Goal: Information Seeking & Learning: Check status

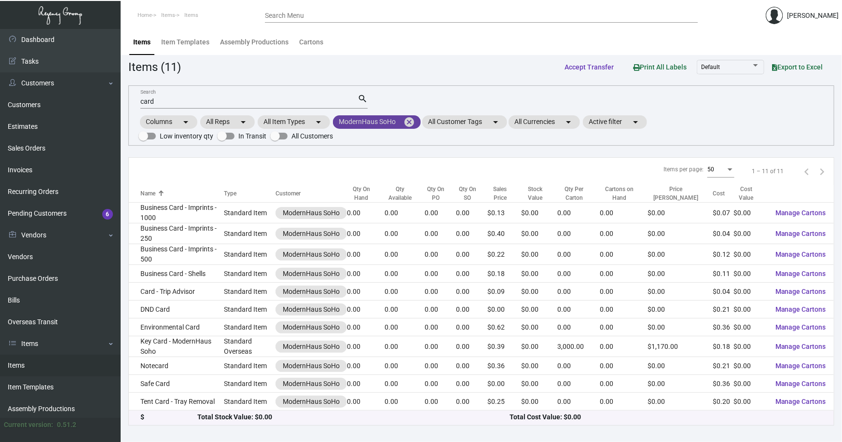
click at [410, 121] on mat-icon "cancel" at bounding box center [409, 122] width 12 height 12
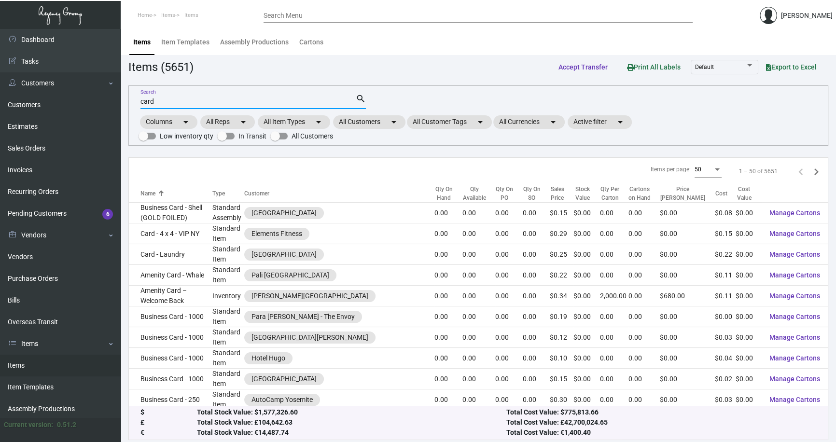
drag, startPoint x: 159, startPoint y: 98, endPoint x: 160, endPoint y: 94, distance: 4.8
click at [159, 98] on input "card" at bounding box center [247, 102] width 215 height 8
type input "c"
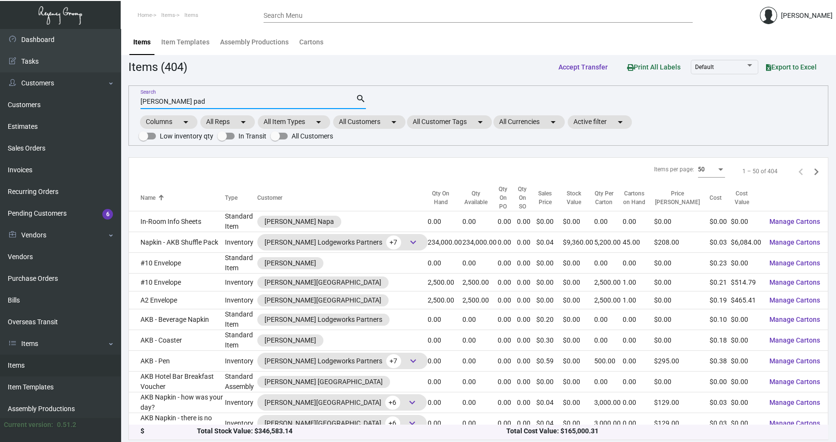
type input "[PERSON_NAME] pad"
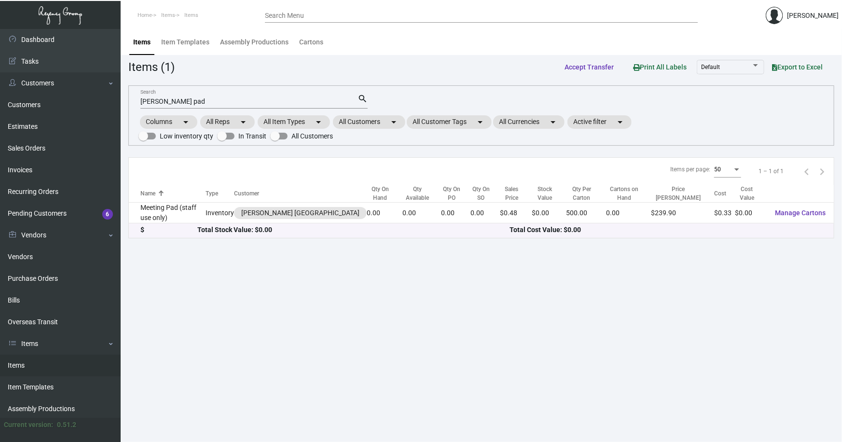
click at [24, 365] on link "Items" at bounding box center [60, 366] width 121 height 22
click at [362, 122] on mat-chip "All Customers arrow_drop_down" at bounding box center [369, 122] width 72 height 14
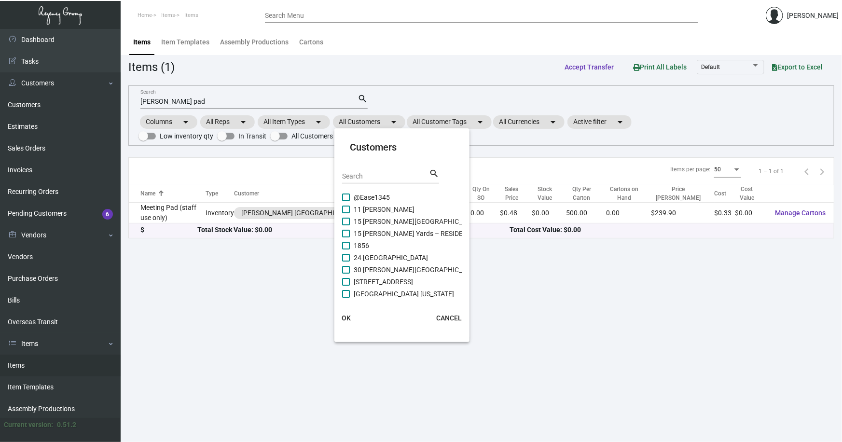
click at [367, 177] on input "Search" at bounding box center [385, 177] width 87 height 8
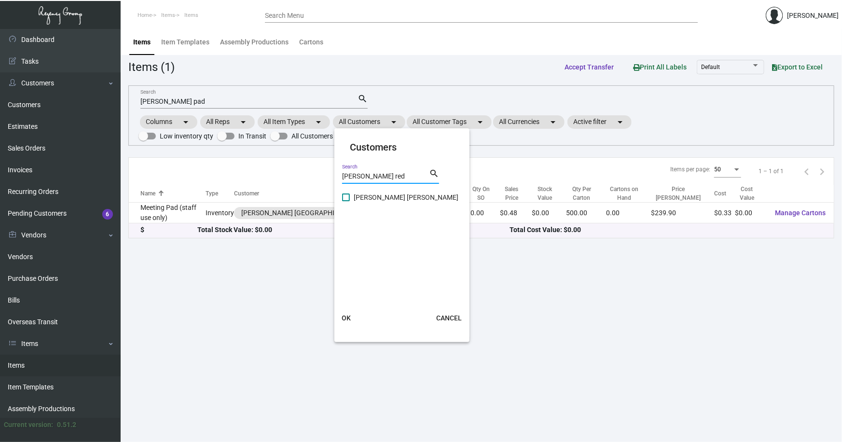
type input "[PERSON_NAME] red"
click at [368, 198] on span "[PERSON_NAME] [PERSON_NAME]" at bounding box center [406, 198] width 105 height 12
click at [346, 201] on input "[PERSON_NAME] [PERSON_NAME]" at bounding box center [345, 201] width 0 height 0
checkbox input "true"
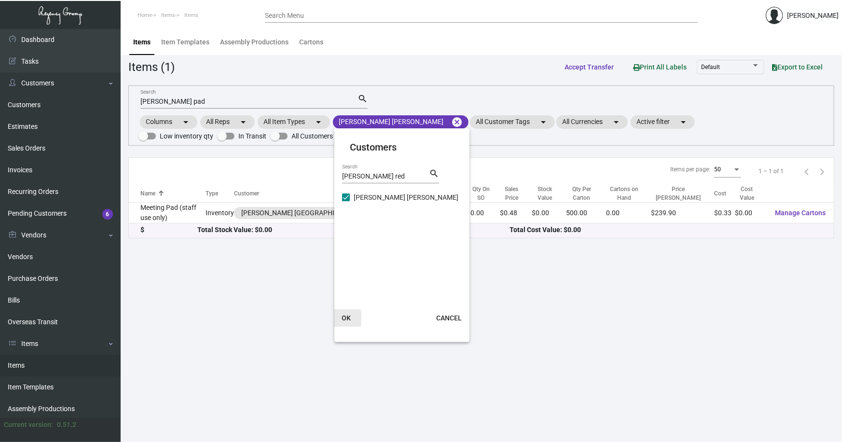
click at [347, 317] on span "OK" at bounding box center [346, 318] width 9 height 8
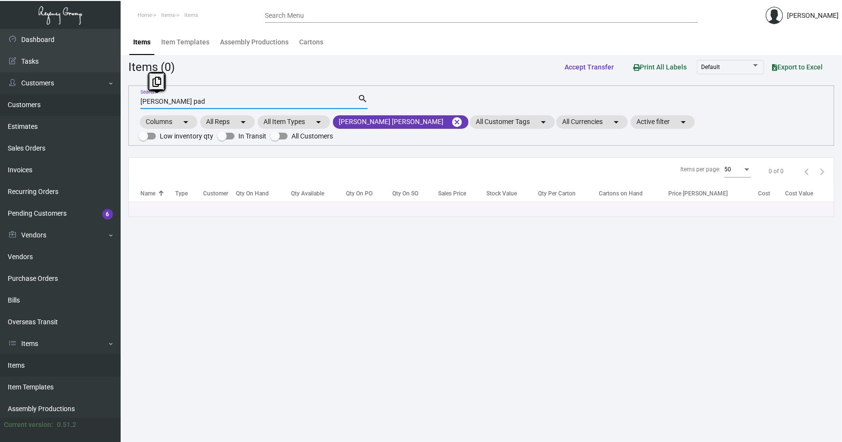
drag, startPoint x: 176, startPoint y: 104, endPoint x: 52, endPoint y: 100, distance: 124.0
click at [56, 102] on div "Dashboard Dashboard Tasks Customers Customers Estimates Sales Orders Invoices R…" at bounding box center [421, 235] width 842 height 413
type input "pad"
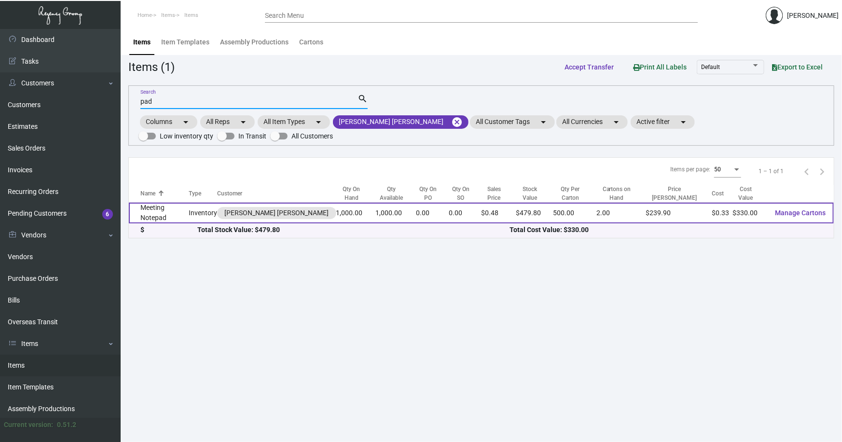
click at [153, 212] on td "Meeting Notepad" at bounding box center [159, 213] width 60 height 21
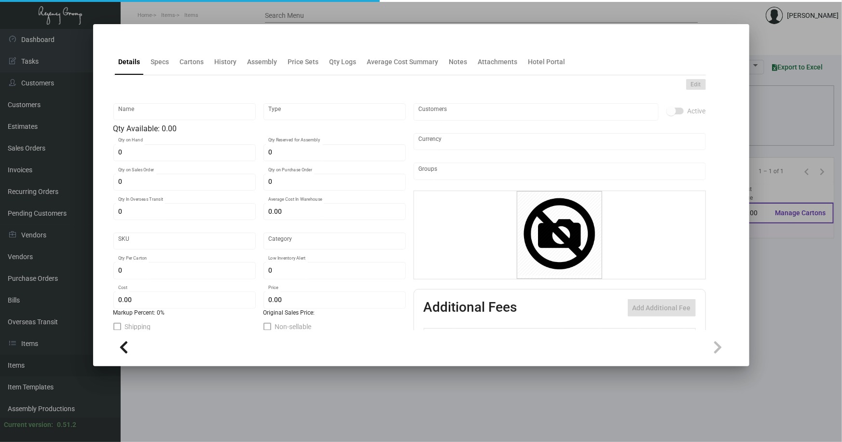
type input "Meeting Notepad"
type input "Inventory"
type input "1,000"
type input "$ 0.00"
type input "503"
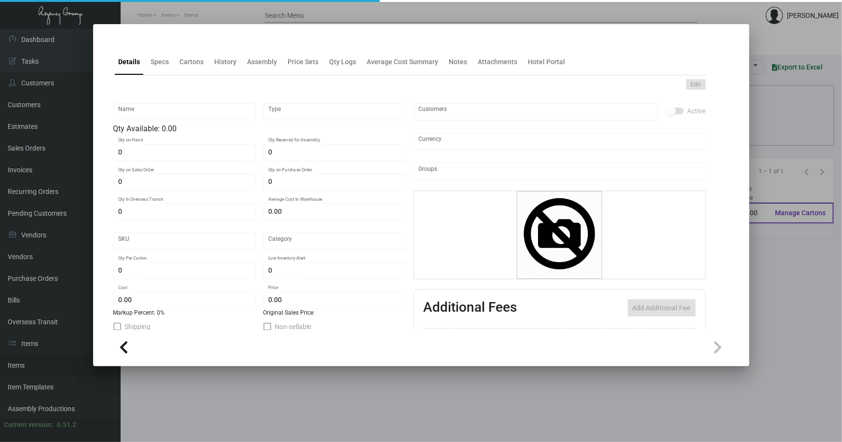
type input "Standard"
type input "500"
type input "$ 0.33"
type input "$ 0.4798"
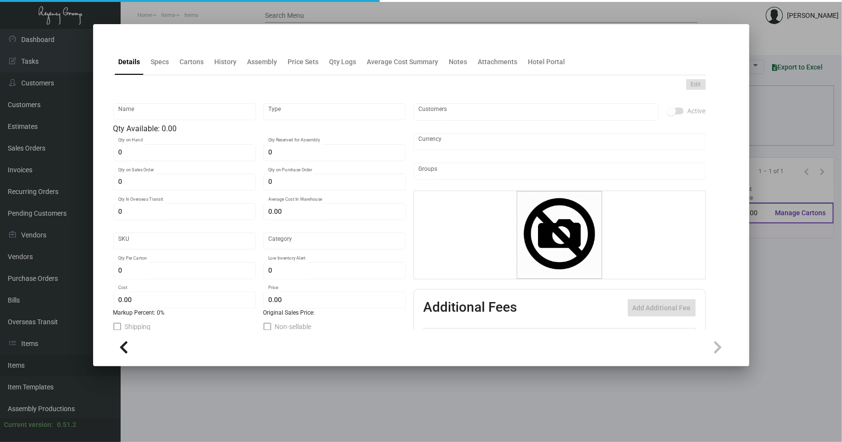
type textarea "Meeting Note Pad/Banquet pads: size 5.5x8.5 #24 bright white smooth text stock,…"
checkbox input "true"
type input "United States Dollar $"
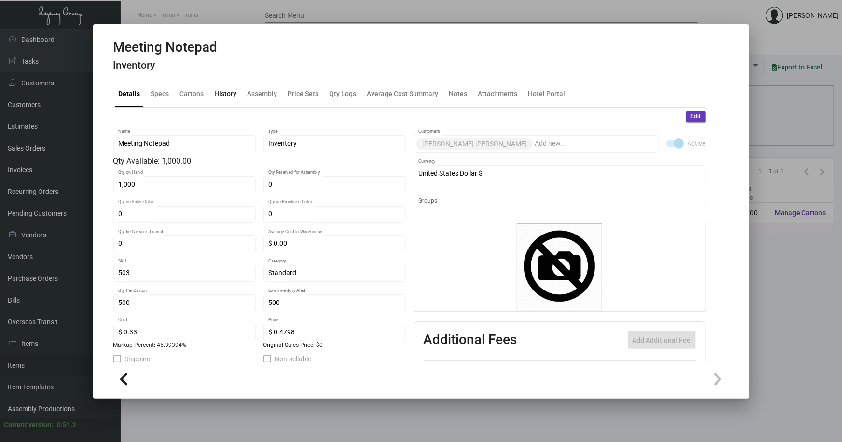
click at [224, 92] on div "History" at bounding box center [226, 94] width 22 height 10
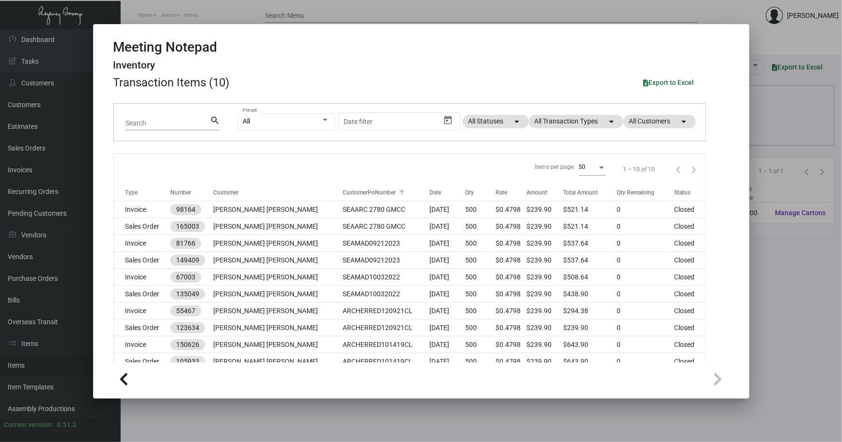
scroll to position [73, 0]
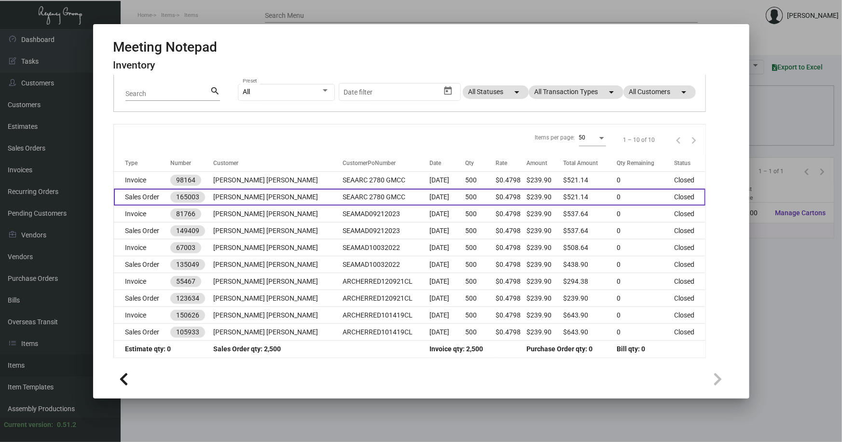
click at [134, 193] on td "Sales Order" at bounding box center [142, 197] width 57 height 17
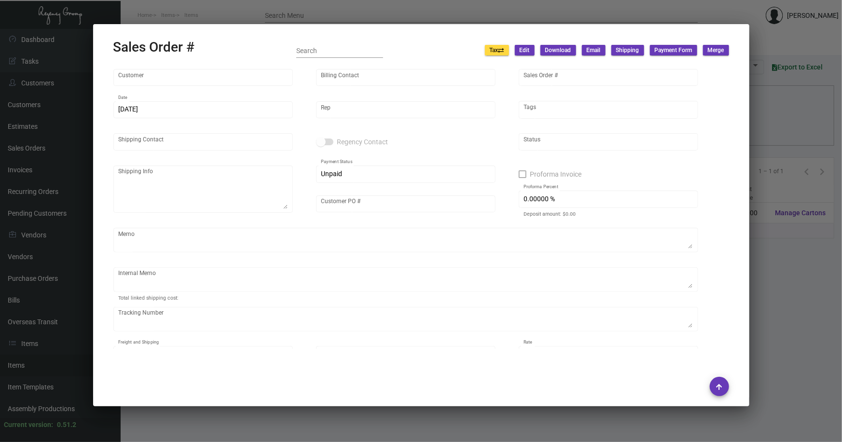
type input "[PERSON_NAME] [PERSON_NAME]"
type input "AP BILLING"
type input "165003"
type input "[DATE]"
type input "[PERSON_NAME]"
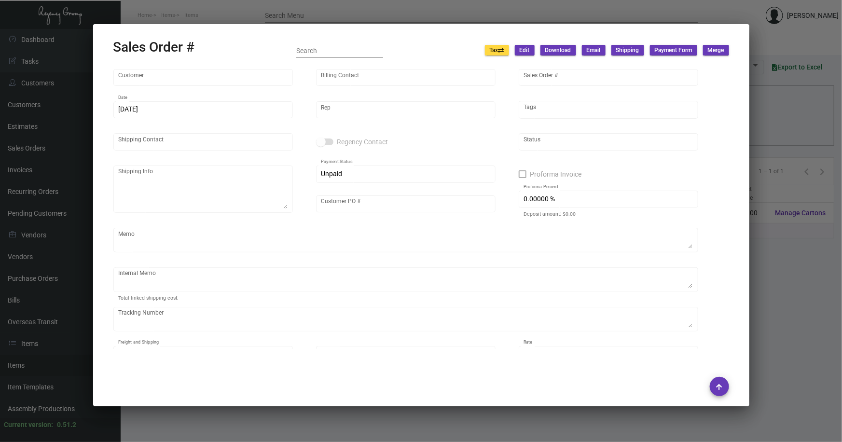
type input "[PERSON_NAME]"
type textarea "[PERSON_NAME] [PERSON_NAME] - [PERSON_NAME] [STREET_ADDRESS]"
type input "SEAARC 2780 GMCC"
type textarea "27.21"
type input "United States Dollar $"
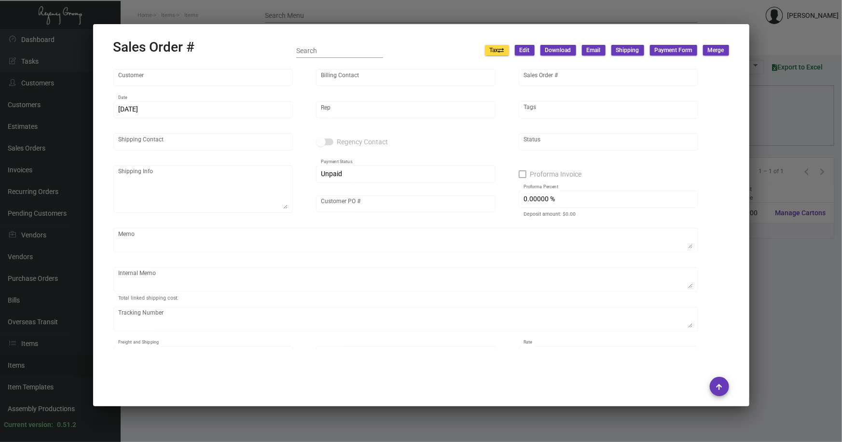
type input "$ 51.24"
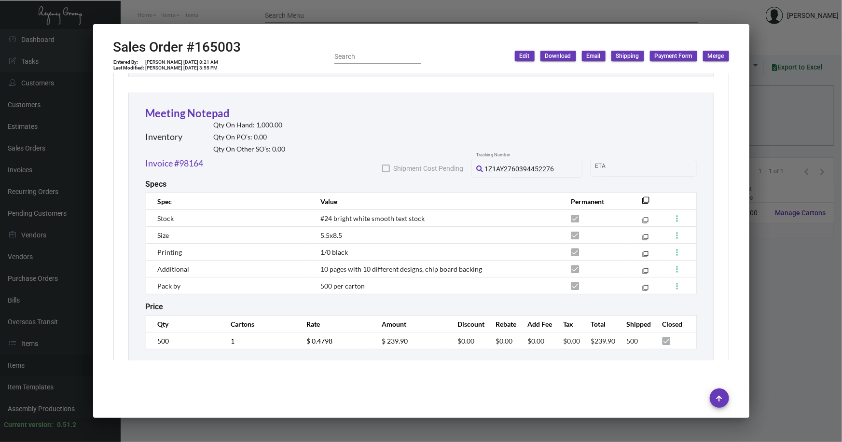
scroll to position [830, 0]
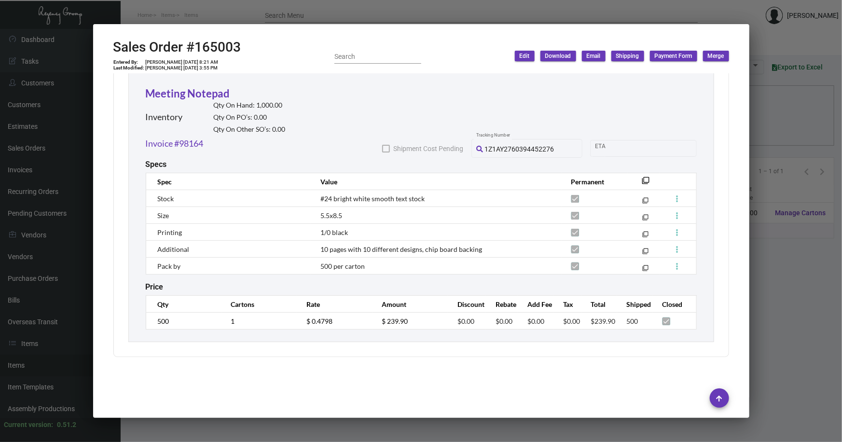
click at [775, 118] on div at bounding box center [421, 221] width 842 height 442
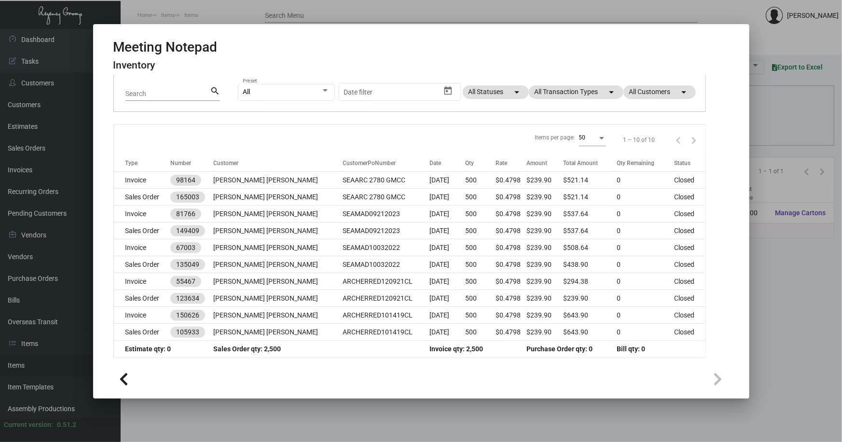
click at [786, 268] on div at bounding box center [421, 221] width 842 height 442
